Goal: Check status: Check status

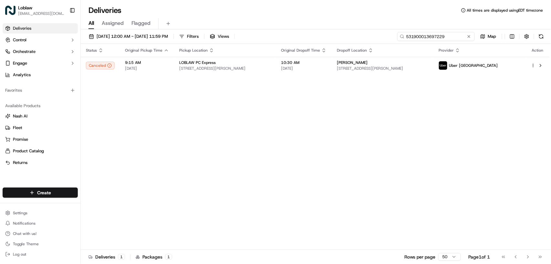
click at [446, 36] on input "531900013697229" at bounding box center [435, 36] width 77 height 9
paste input "3430"
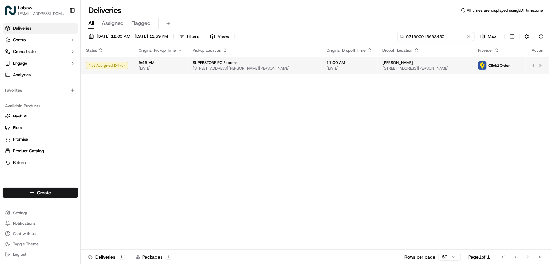
type input "531900013693430"
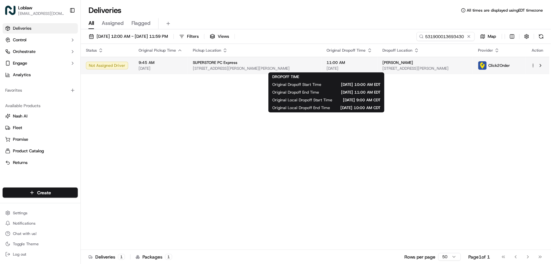
click at [346, 60] on span "11:00 AM" at bounding box center [350, 62] width 46 height 5
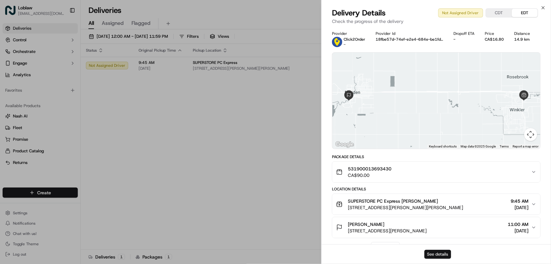
click at [436, 253] on button "See details" at bounding box center [437, 254] width 27 height 9
